Goal: Book appointment/travel/reservation

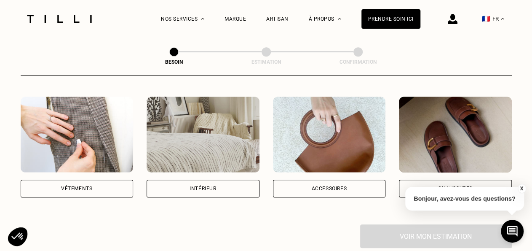
scroll to position [161, 0]
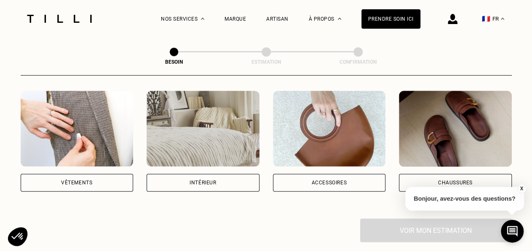
click at [97, 174] on div "Vêtements" at bounding box center [77, 183] width 113 height 18
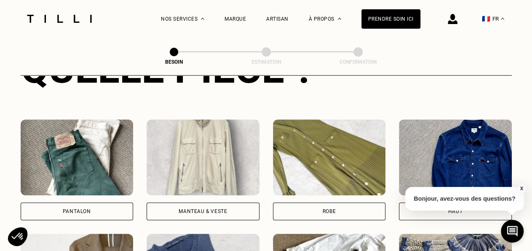
scroll to position [358, 0]
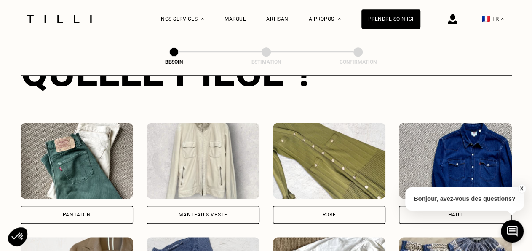
click at [194, 212] on div "Manteau & Veste" at bounding box center [203, 214] width 48 height 5
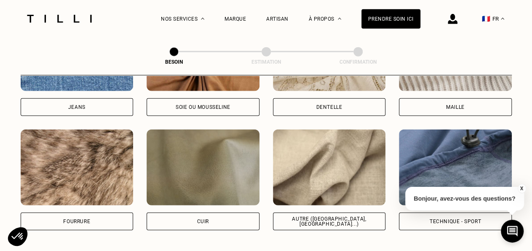
scroll to position [991, 0]
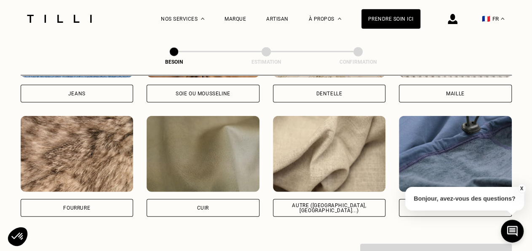
click at [473, 131] on img at bounding box center [455, 154] width 113 height 76
select select "FR"
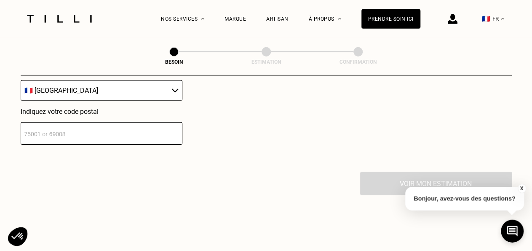
scroll to position [1278, 0]
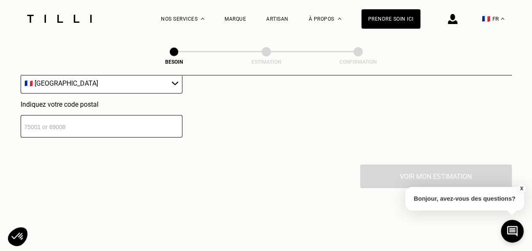
click at [94, 119] on input "number" at bounding box center [102, 126] width 162 height 22
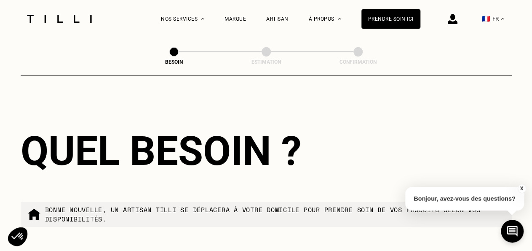
scroll to position [1296, 0]
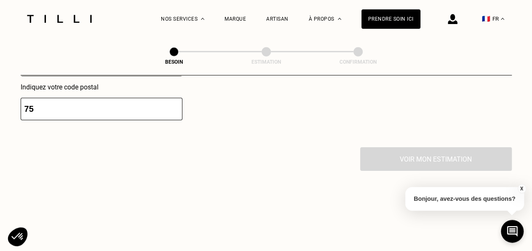
type input "7"
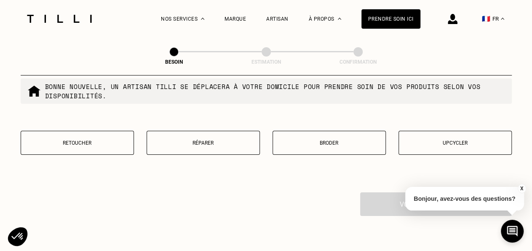
scroll to position [1468, 0]
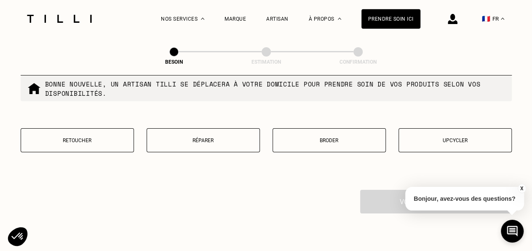
type input "93100"
click at [215, 137] on p "Réparer" at bounding box center [203, 140] width 104 height 6
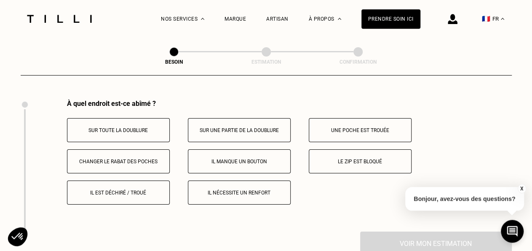
scroll to position [1559, 0]
click at [351, 161] on button "Le zip est bloqué" at bounding box center [360, 161] width 103 height 24
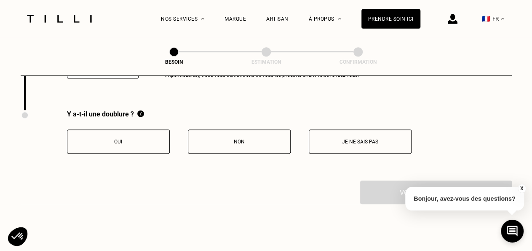
scroll to position [1778, 0]
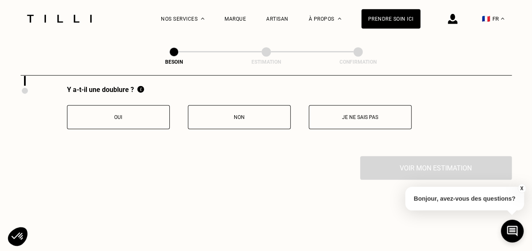
click at [112, 121] on button "Oui" at bounding box center [118, 117] width 103 height 24
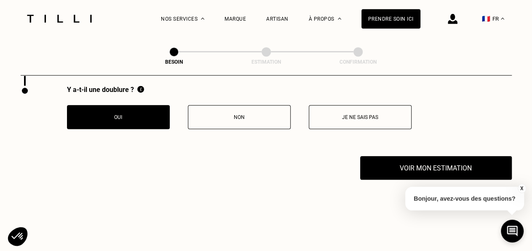
scroll to position [1807, 0]
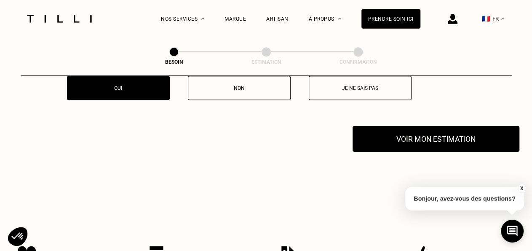
click at [419, 141] on button "Voir mon estimation" at bounding box center [436, 139] width 167 height 26
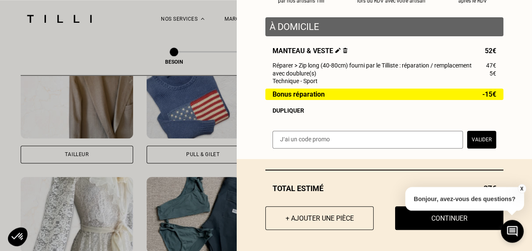
scroll to position [282, 0]
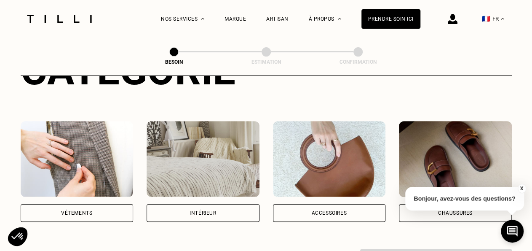
scroll to position [155, 0]
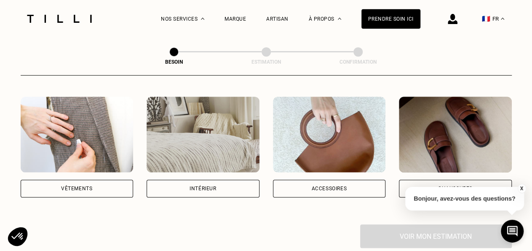
click at [351, 180] on div "Accessoires" at bounding box center [329, 189] width 113 height 18
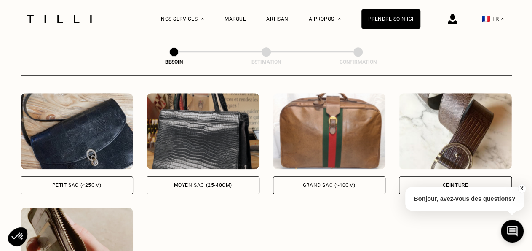
scroll to position [384, 0]
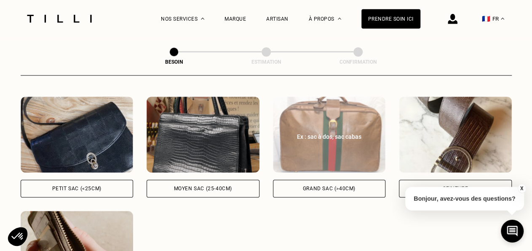
click at [306, 180] on div "Grand sac (>40cm)" at bounding box center [329, 189] width 113 height 18
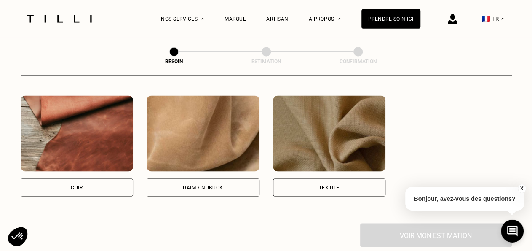
scroll to position [731, 0]
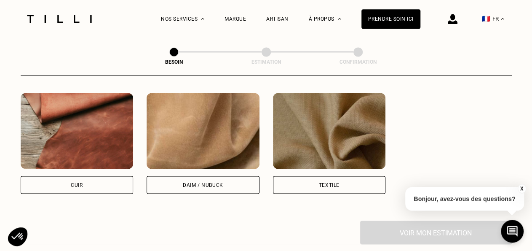
click at [304, 165] on div "Textile" at bounding box center [329, 143] width 113 height 101
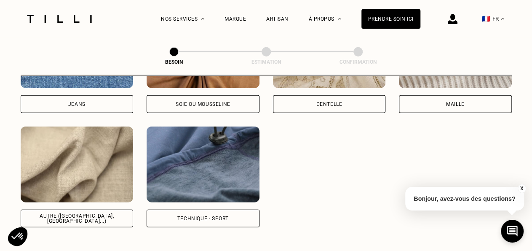
scroll to position [1047, 0]
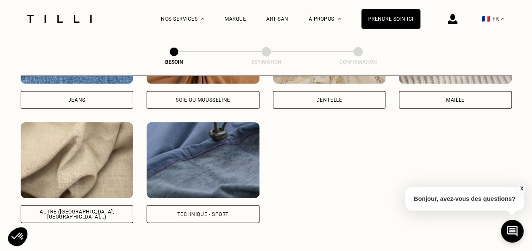
click at [223, 205] on div "Technique - Sport" at bounding box center [203, 214] width 113 height 18
select select "FR"
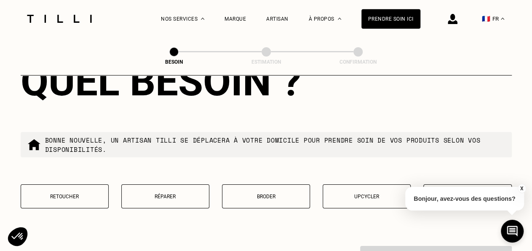
scroll to position [1485, 0]
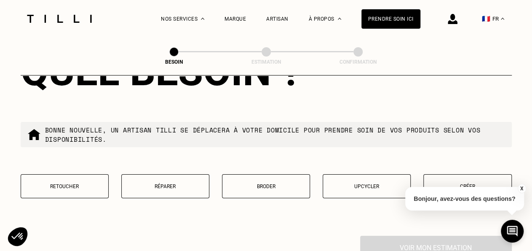
click at [174, 185] on p "Réparer" at bounding box center [165, 186] width 79 height 6
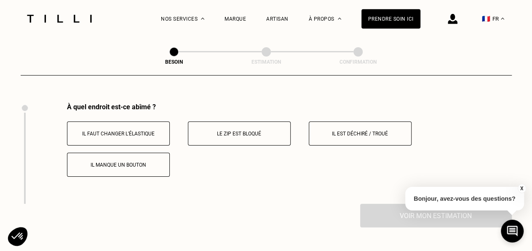
scroll to position [1615, 0]
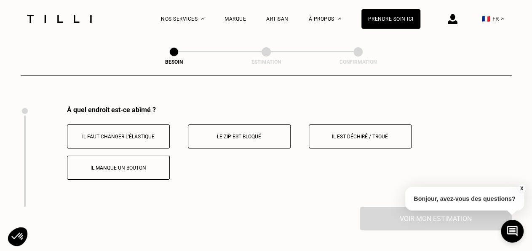
click at [208, 134] on p "Le zip est bloqué" at bounding box center [240, 137] width 94 height 6
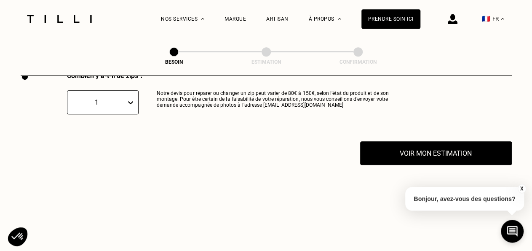
scroll to position [1761, 0]
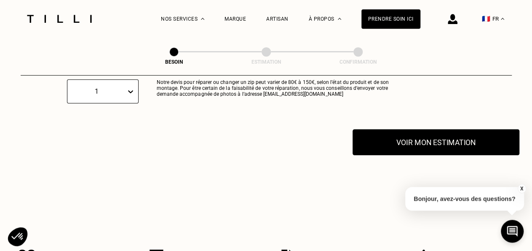
click at [398, 142] on button "Voir mon estimation" at bounding box center [436, 142] width 167 height 26
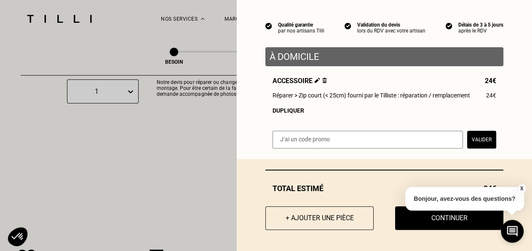
scroll to position [1831, 0]
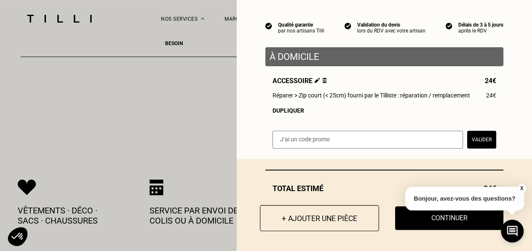
click at [339, 217] on button "+ Ajouter une pièce" at bounding box center [319, 218] width 119 height 26
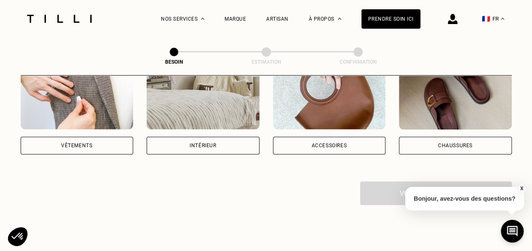
scroll to position [199, 0]
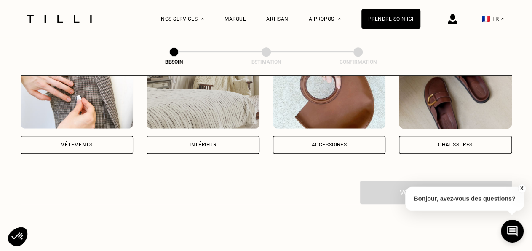
click at [59, 138] on div "Vêtements" at bounding box center [77, 145] width 113 height 18
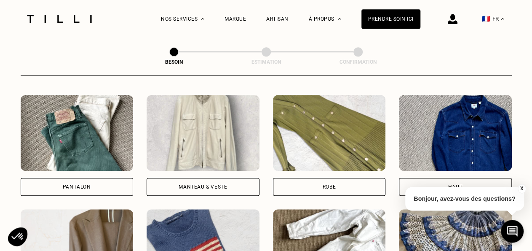
scroll to position [387, 0]
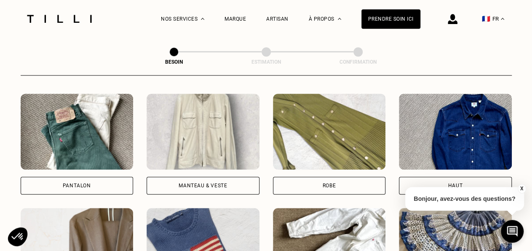
click at [203, 155] on img at bounding box center [203, 132] width 113 height 76
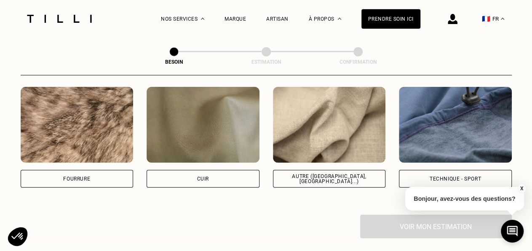
scroll to position [1023, 0]
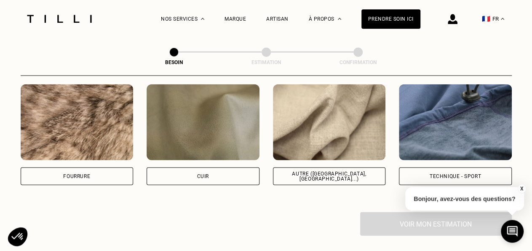
click at [470, 123] on img at bounding box center [455, 122] width 113 height 76
select select "FR"
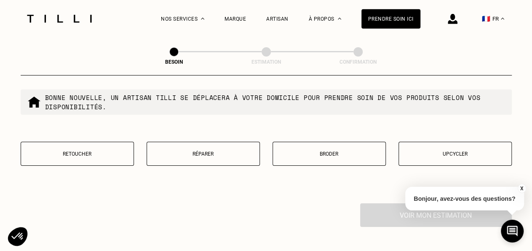
scroll to position [1458, 0]
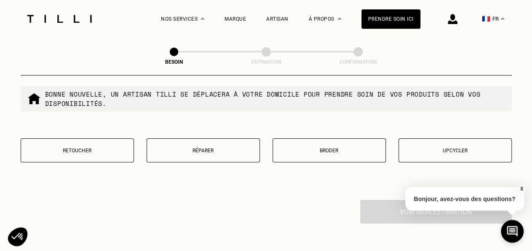
click at [203, 148] on p "Réparer" at bounding box center [203, 151] width 104 height 6
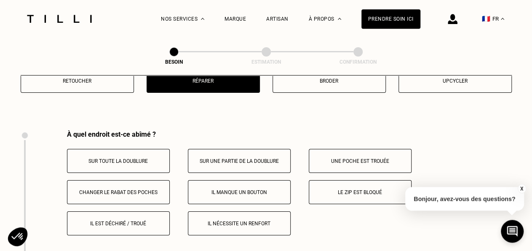
scroll to position [1530, 0]
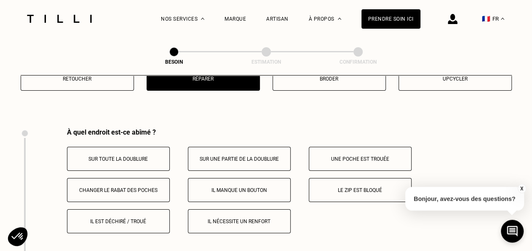
click at [336, 189] on button "Le zip est bloqué" at bounding box center [360, 190] width 103 height 24
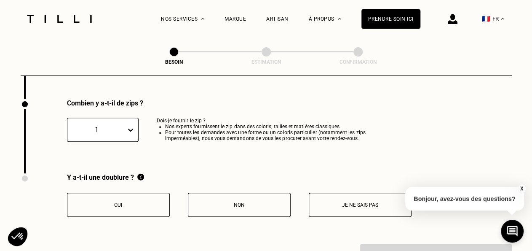
scroll to position [1691, 0]
click at [110, 208] on button "Oui" at bounding box center [118, 205] width 103 height 24
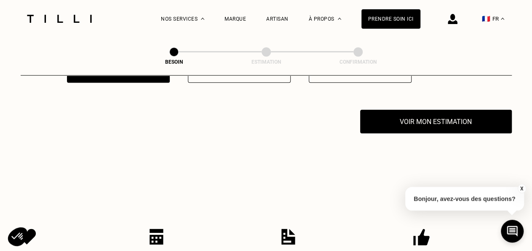
scroll to position [1828, 0]
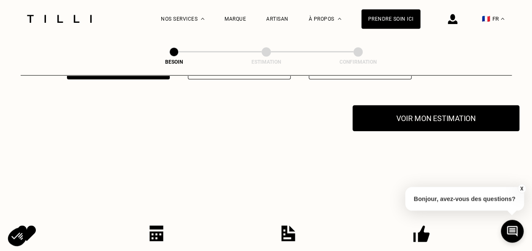
click at [408, 110] on button "Voir mon estimation" at bounding box center [436, 118] width 167 height 26
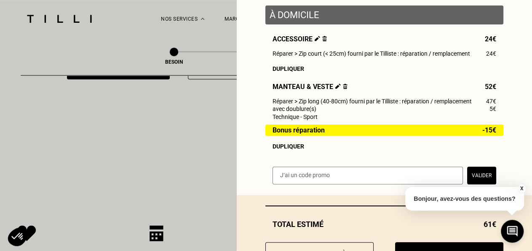
scroll to position [147, 0]
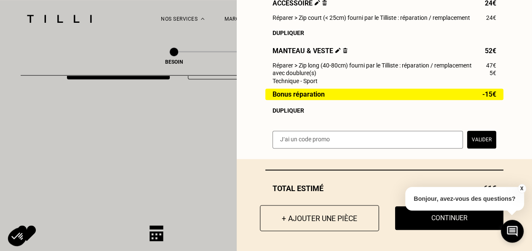
click at [339, 222] on button "+ Ajouter une pièce" at bounding box center [319, 218] width 119 height 26
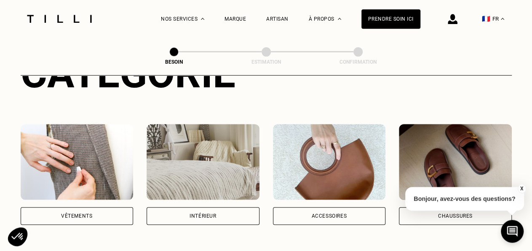
scroll to position [134, 0]
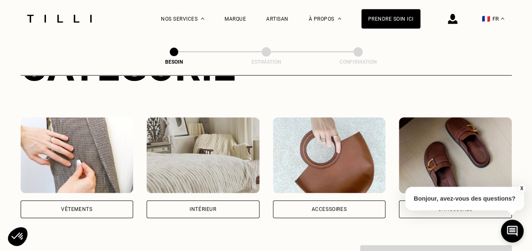
click at [465, 169] on img at bounding box center [455, 155] width 113 height 76
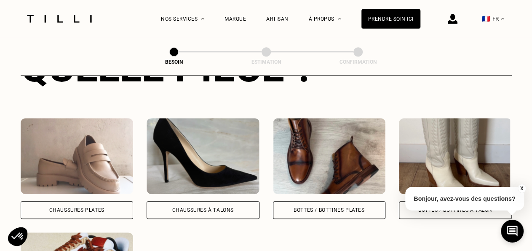
scroll to position [365, 0]
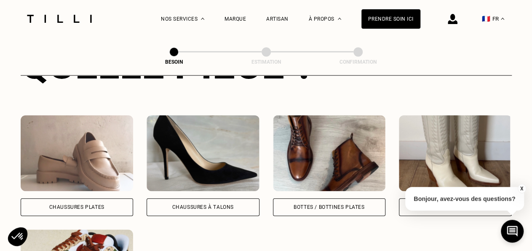
click at [83, 145] on img at bounding box center [77, 153] width 113 height 76
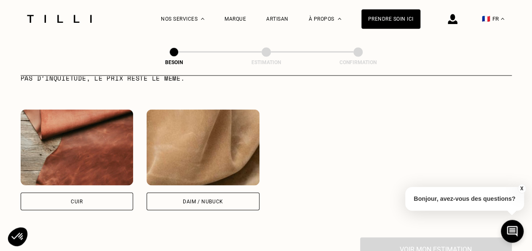
scroll to position [774, 0]
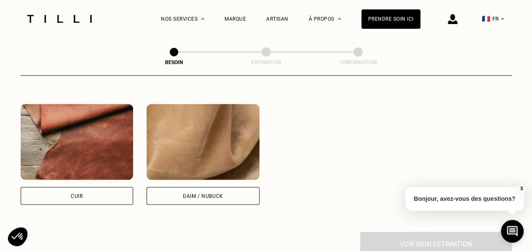
click at [83, 164] on img at bounding box center [77, 142] width 113 height 76
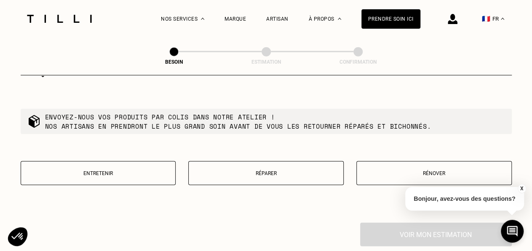
scroll to position [999, 0]
click at [230, 169] on p "Réparer" at bounding box center [266, 172] width 146 height 6
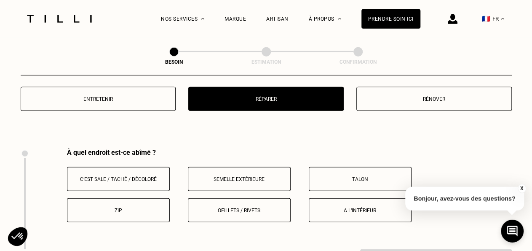
scroll to position [1116, 0]
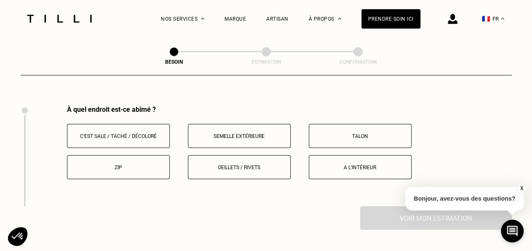
drag, startPoint x: 230, startPoint y: 165, endPoint x: 226, endPoint y: 91, distance: 74.3
click at [237, 133] on p "Semelle extérieure" at bounding box center [240, 136] width 94 height 6
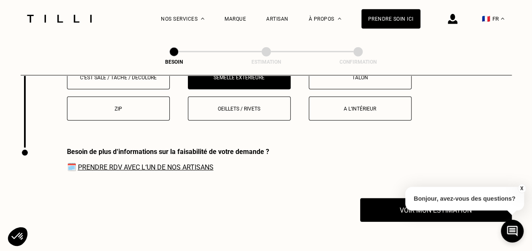
scroll to position [1175, 0]
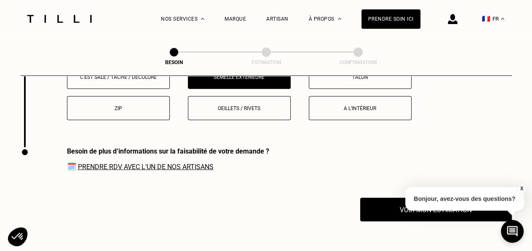
click at [200, 162] on link "Prendre RDV avec l‘un de nos artisans" at bounding box center [146, 166] width 136 height 8
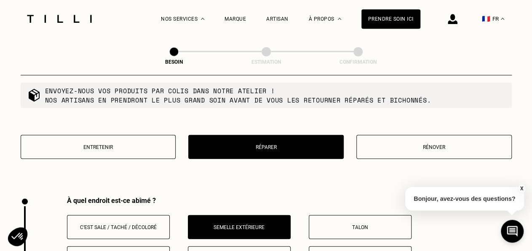
scroll to position [1017, 0]
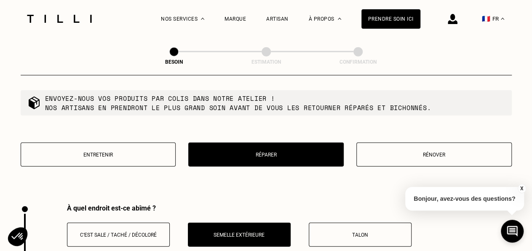
click at [381, 152] on p "Rénover" at bounding box center [434, 155] width 146 height 6
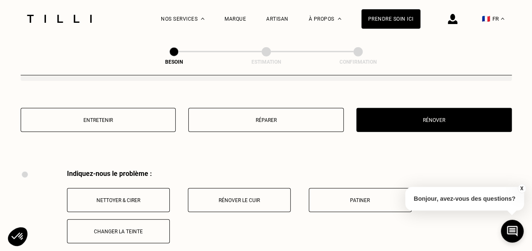
scroll to position [1051, 0]
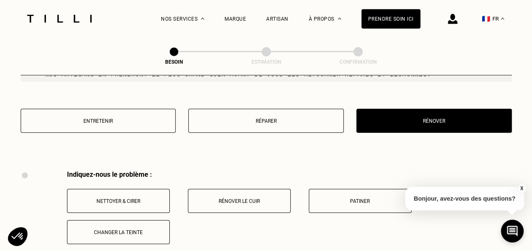
click at [123, 118] on p "Entretenir" at bounding box center [98, 121] width 146 height 6
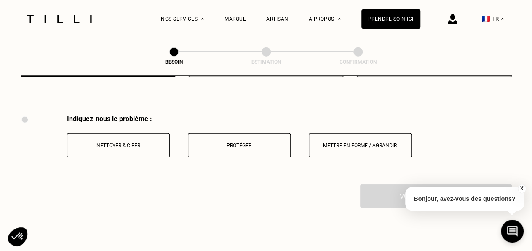
scroll to position [1115, 0]
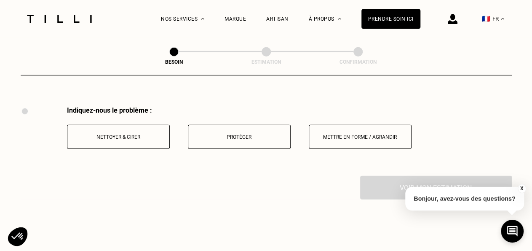
click at [253, 134] on p "Protéger" at bounding box center [240, 137] width 94 height 6
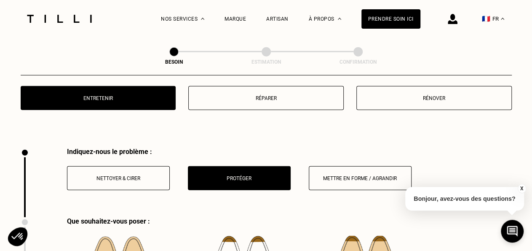
scroll to position [1068, 0]
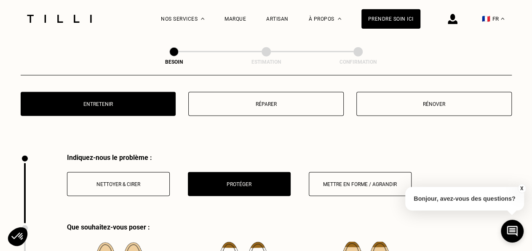
click at [248, 101] on p "Réparer" at bounding box center [266, 104] width 146 height 6
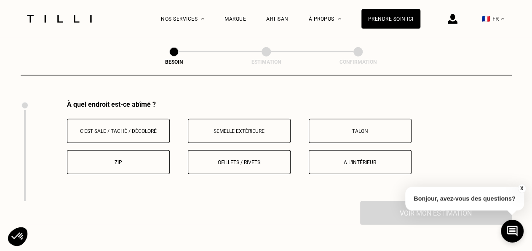
scroll to position [1121, 0]
click at [327, 128] on p "Talon" at bounding box center [361, 131] width 94 height 6
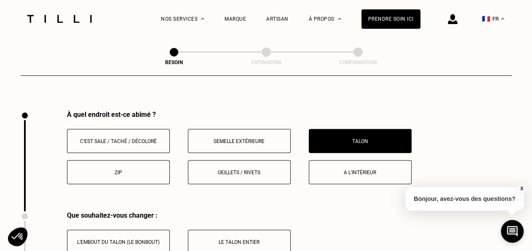
scroll to position [1111, 0]
click at [278, 130] on button "Semelle extérieure" at bounding box center [239, 141] width 103 height 24
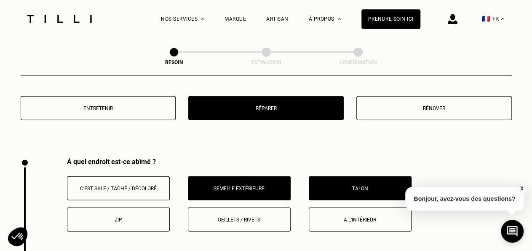
scroll to position [1061, 0]
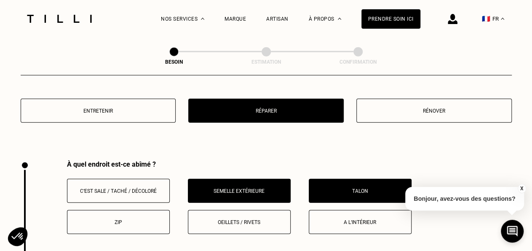
click at [367, 181] on button "Talon" at bounding box center [360, 191] width 103 height 24
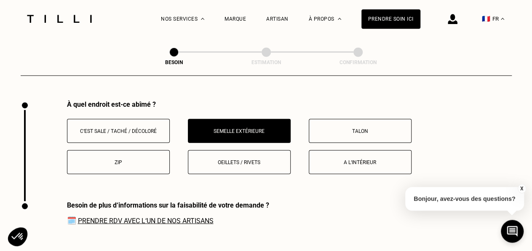
scroll to position [1111, 0]
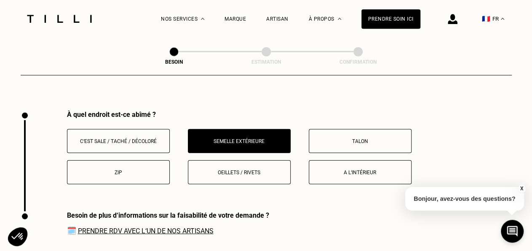
click at [367, 142] on button "Talon" at bounding box center [360, 141] width 103 height 24
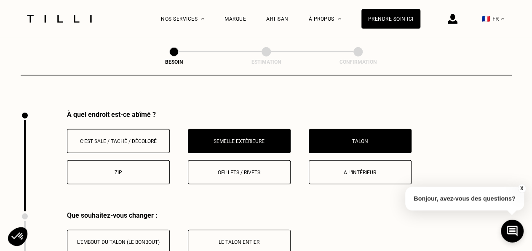
scroll to position [1105, 0]
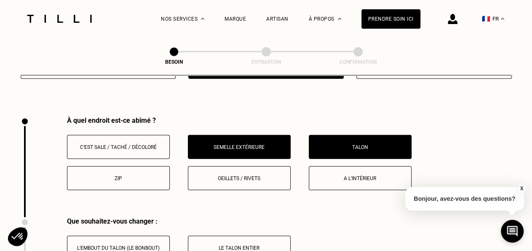
click at [367, 144] on p "Talon" at bounding box center [361, 147] width 94 height 6
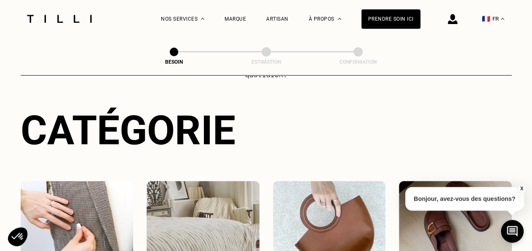
scroll to position [0, 0]
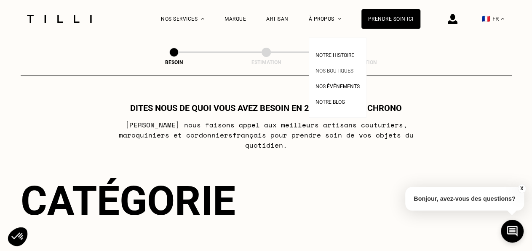
click at [338, 70] on span "Nos boutiques" at bounding box center [335, 71] width 38 height 6
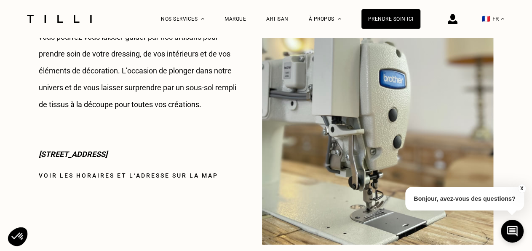
scroll to position [1148, 0]
